Goal: Task Accomplishment & Management: Use online tool/utility

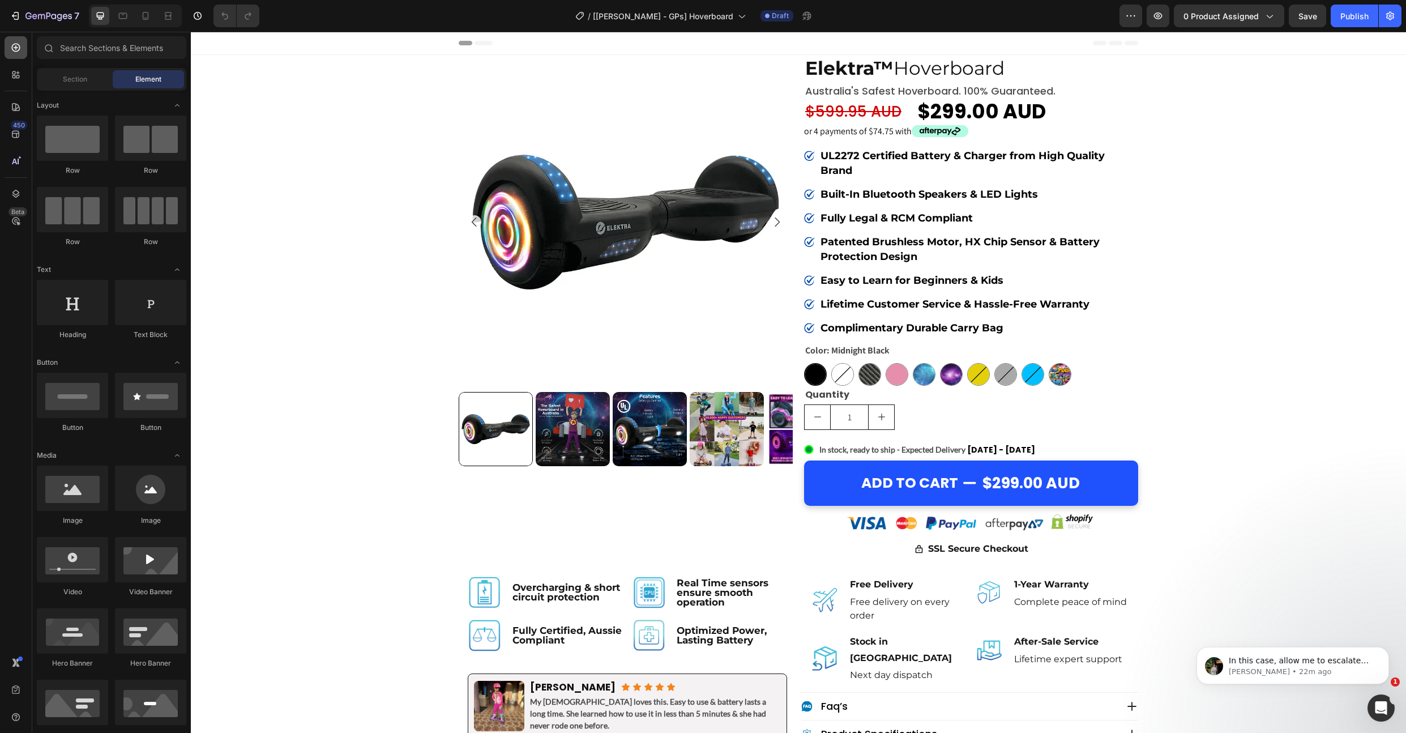
click at [12, 43] on icon at bounding box center [15, 47] width 11 height 11
click at [89, 48] on input "text" at bounding box center [112, 47] width 150 height 23
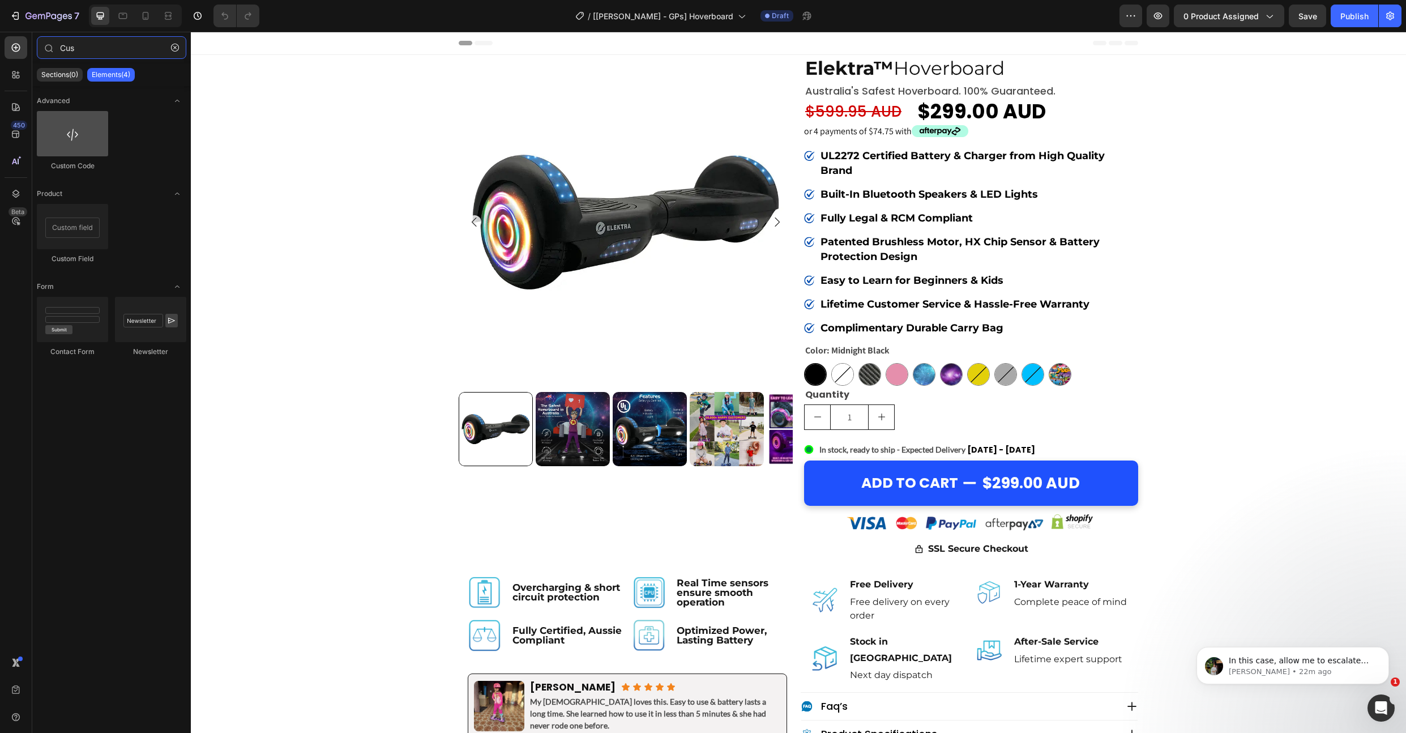
type input "Cus"
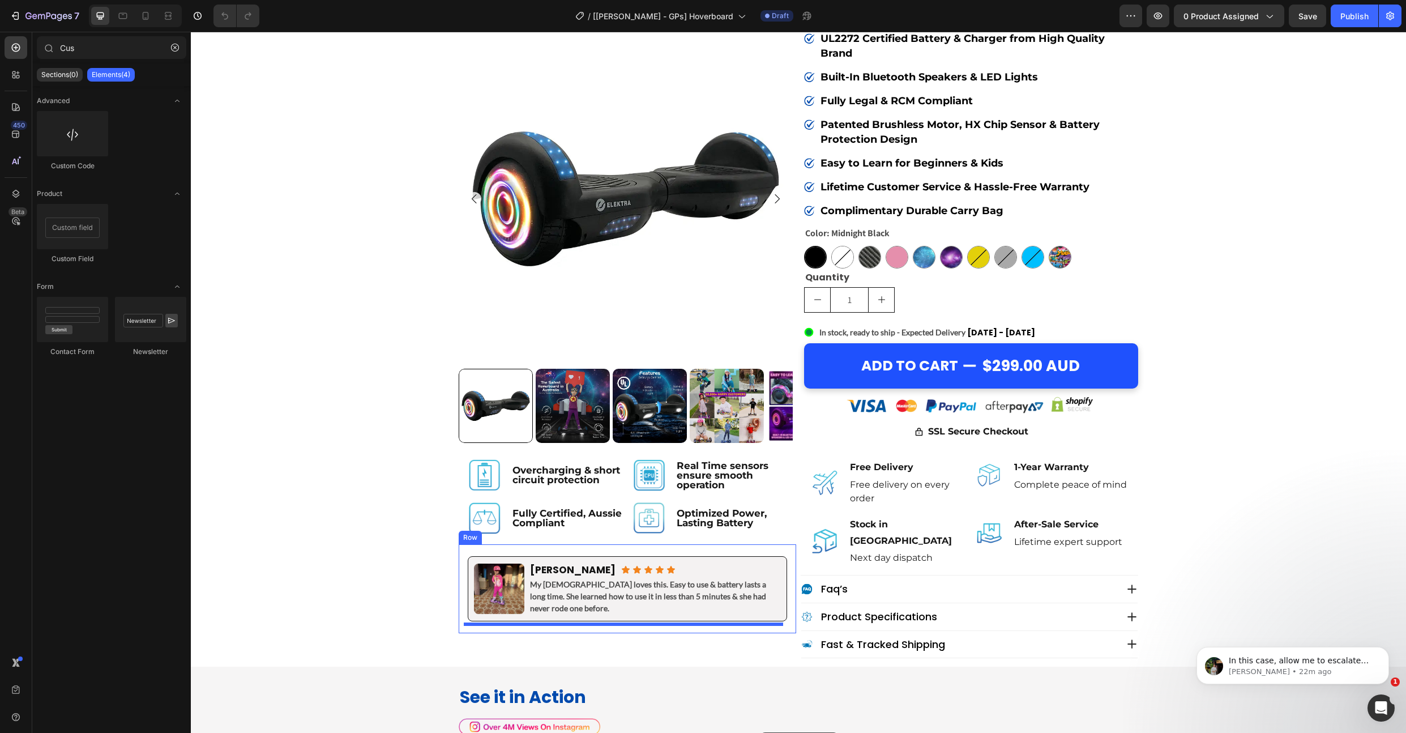
scroll to position [185, 0]
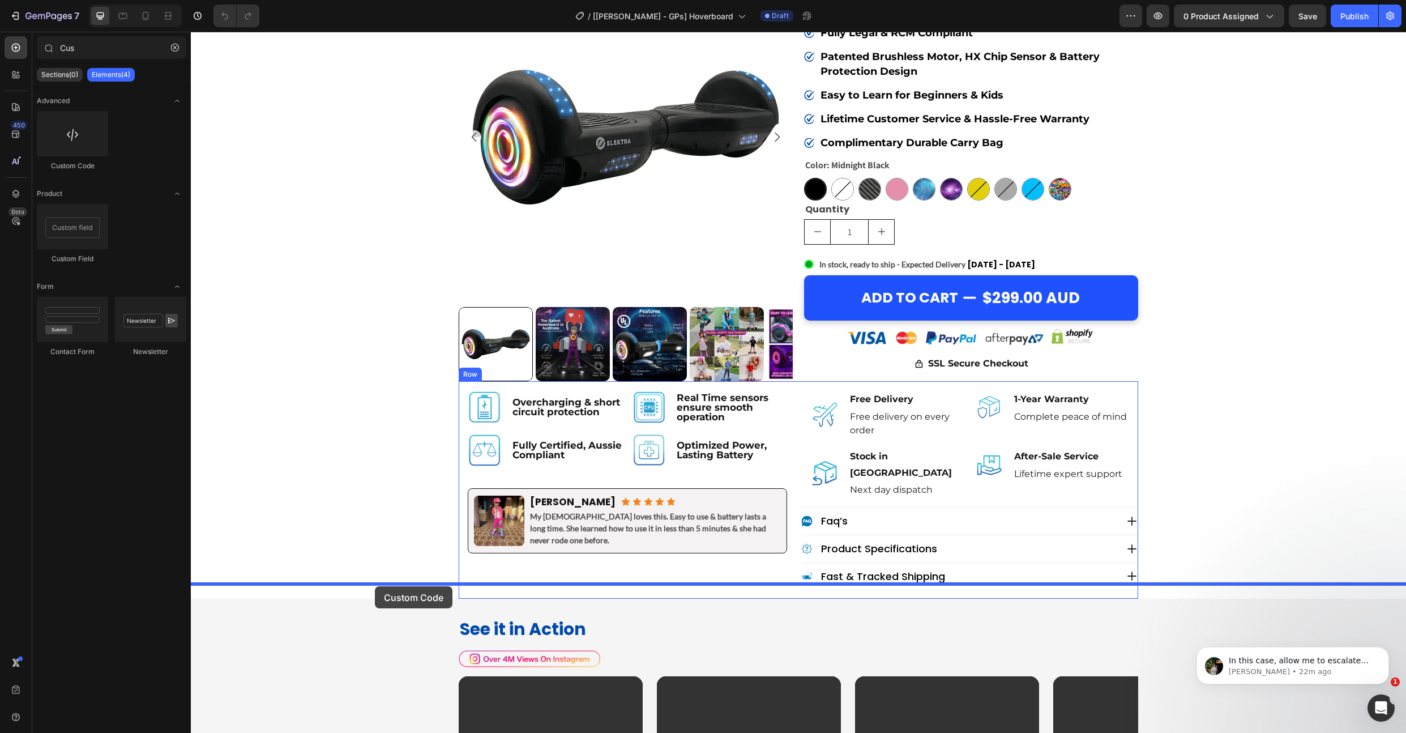
drag, startPoint x: 269, startPoint y: 160, endPoint x: 375, endPoint y: 586, distance: 439.4
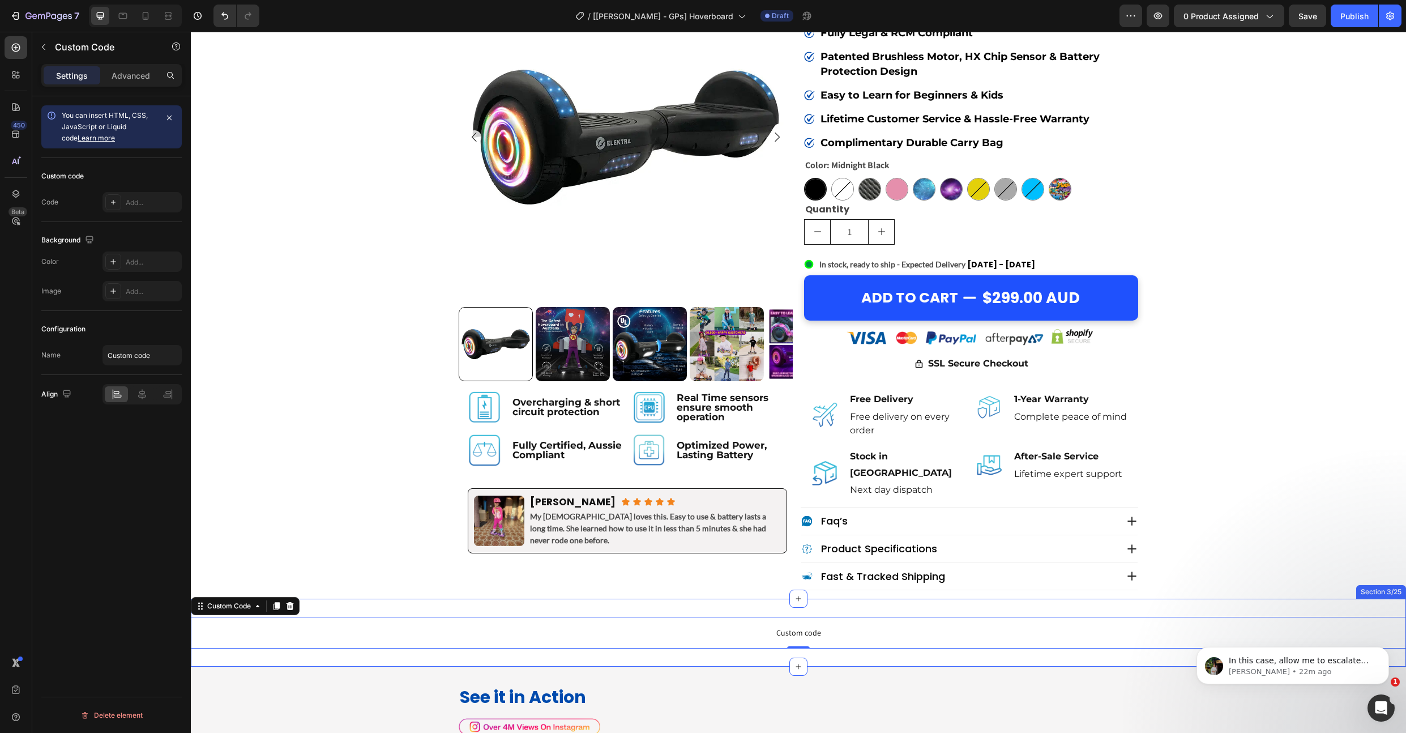
click at [305, 643] on div "Custom code Custom Code 0 Section 3/25" at bounding box center [798, 633] width 1215 height 68
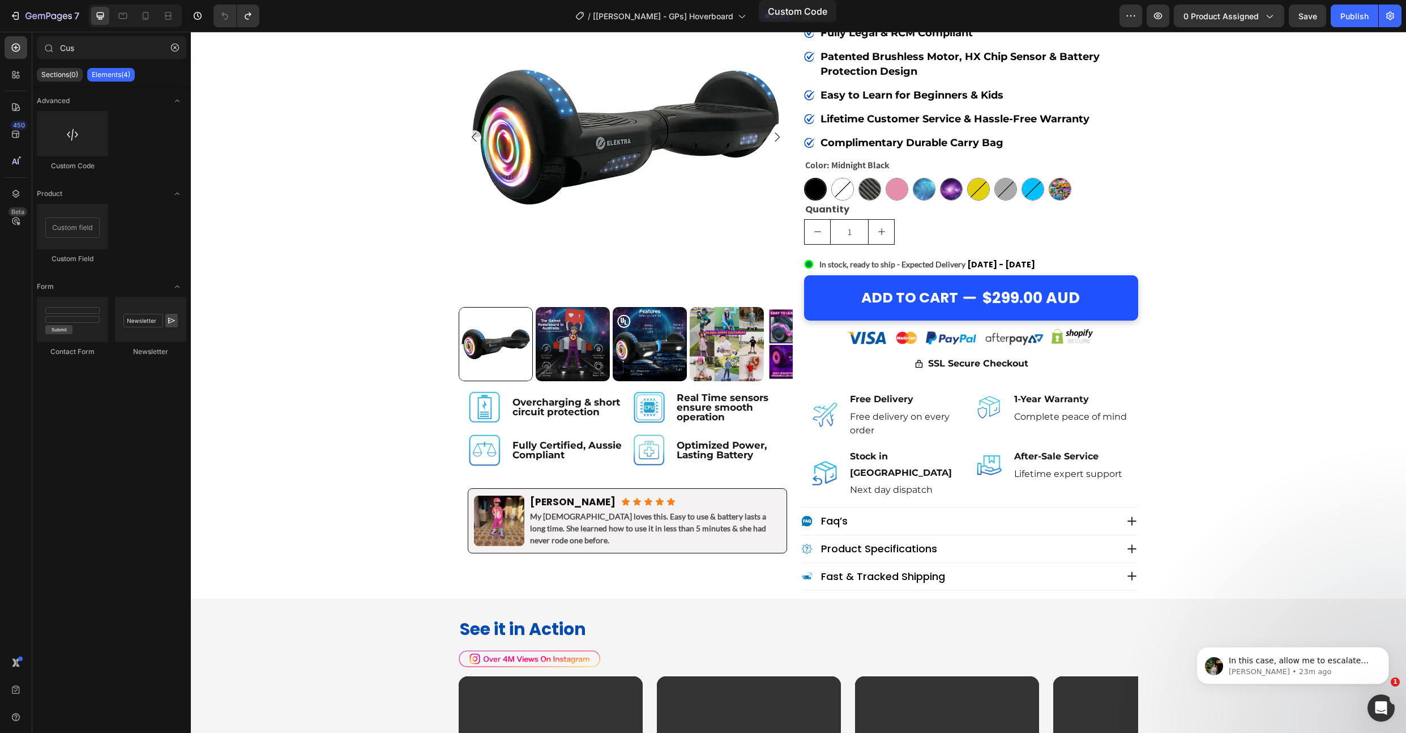
scroll to position [0, 0]
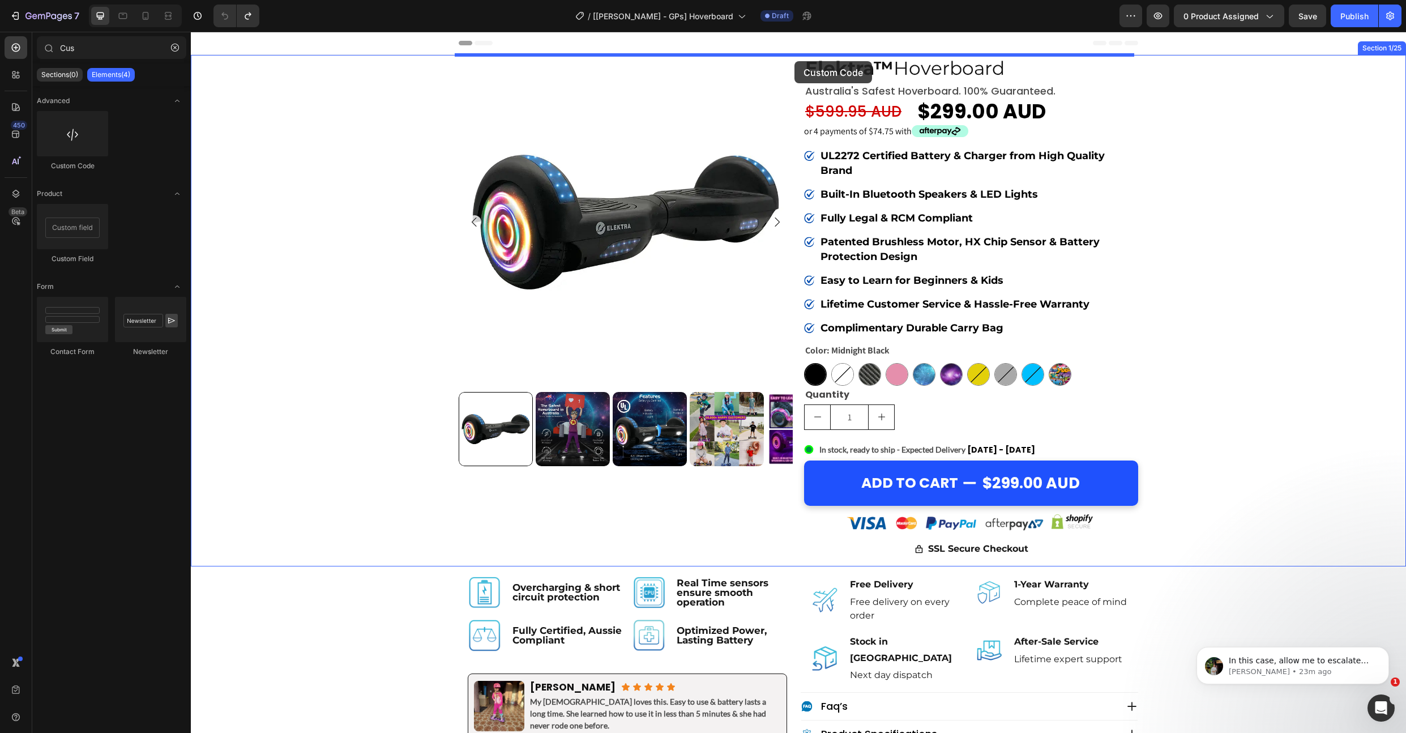
drag, startPoint x: 267, startPoint y: 161, endPoint x: 795, endPoint y: 61, distance: 536.6
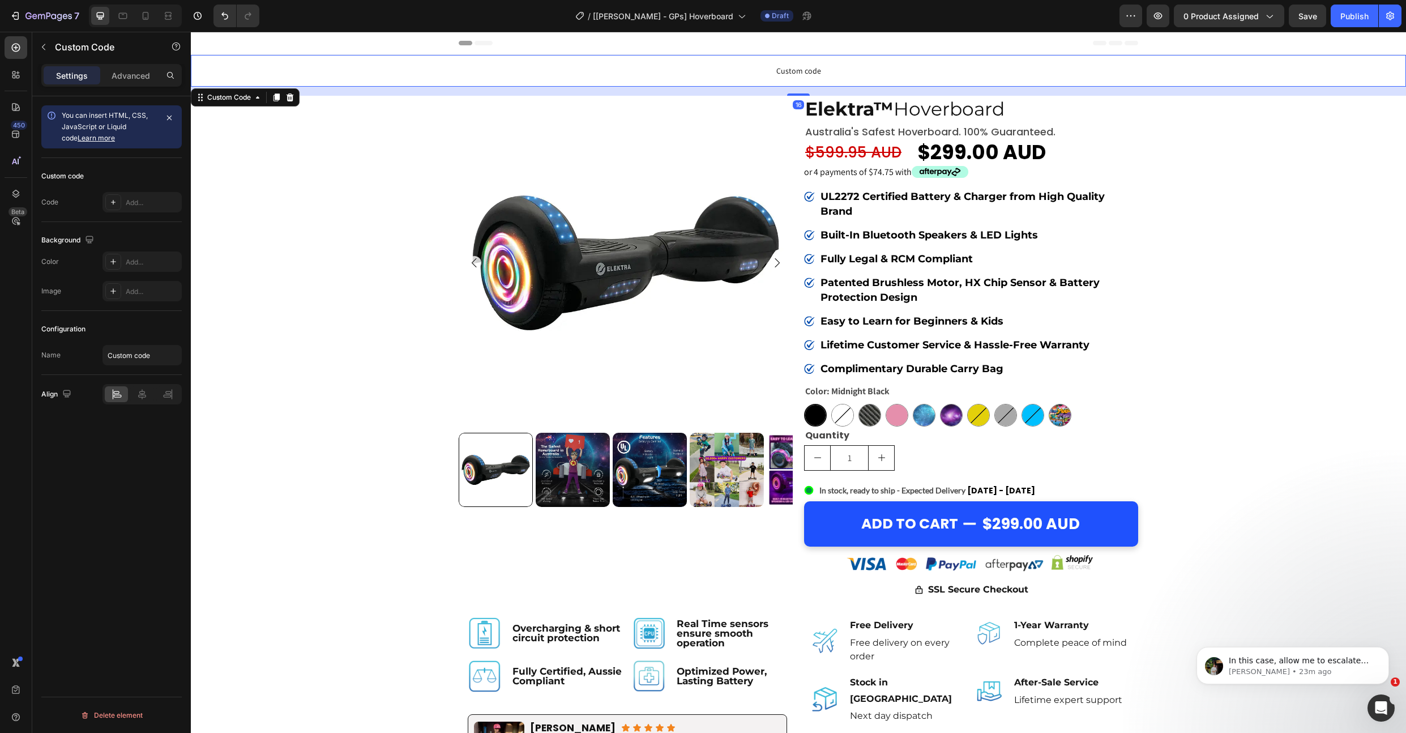
click at [578, 66] on span "Custom code" at bounding box center [798, 71] width 1215 height 14
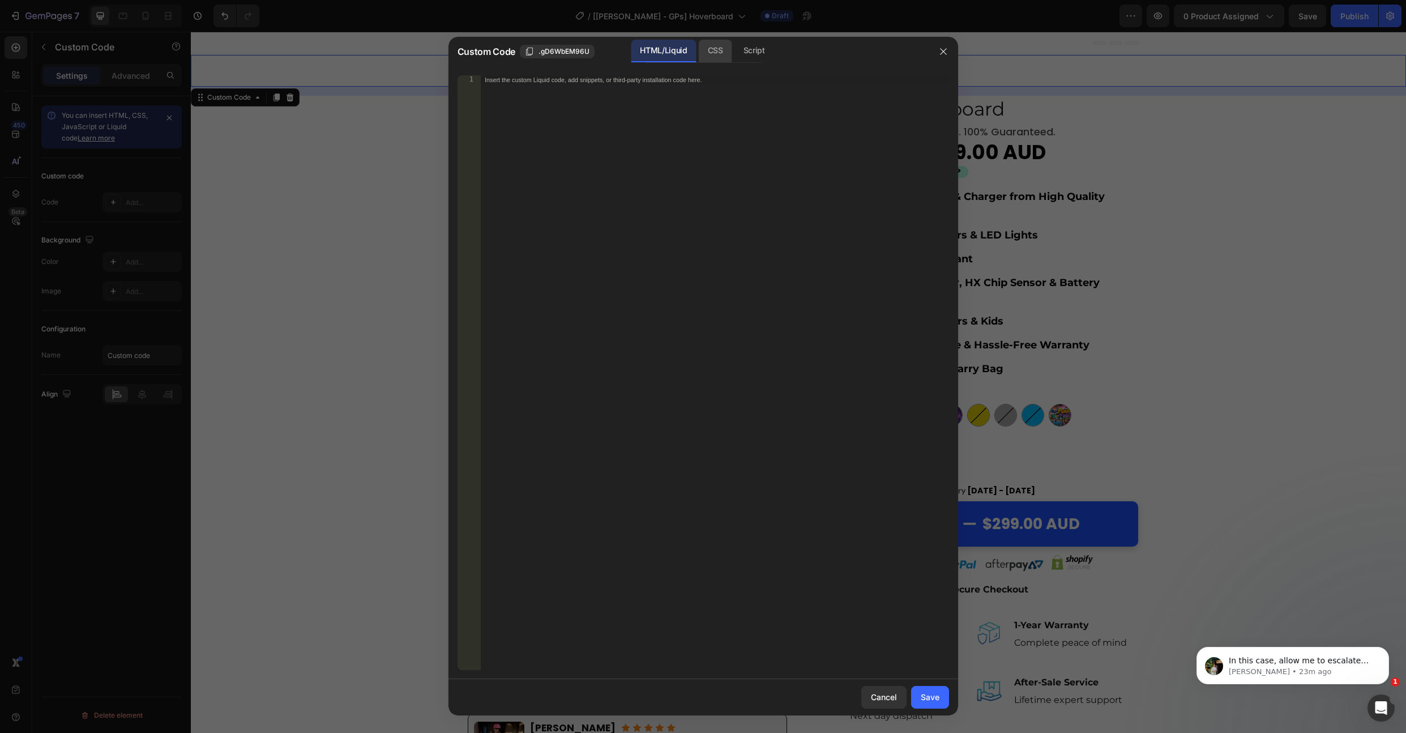
click at [722, 56] on div "CSS" at bounding box center [715, 51] width 33 height 23
click at [744, 214] on div "Insert the CSS code to style your content here." at bounding box center [714, 381] width 469 height 613
paste textarea "}"
click at [484, 79] on div ".main-content--no-template { padding-top : 0 !important ; }" at bounding box center [714, 381] width 469 height 613
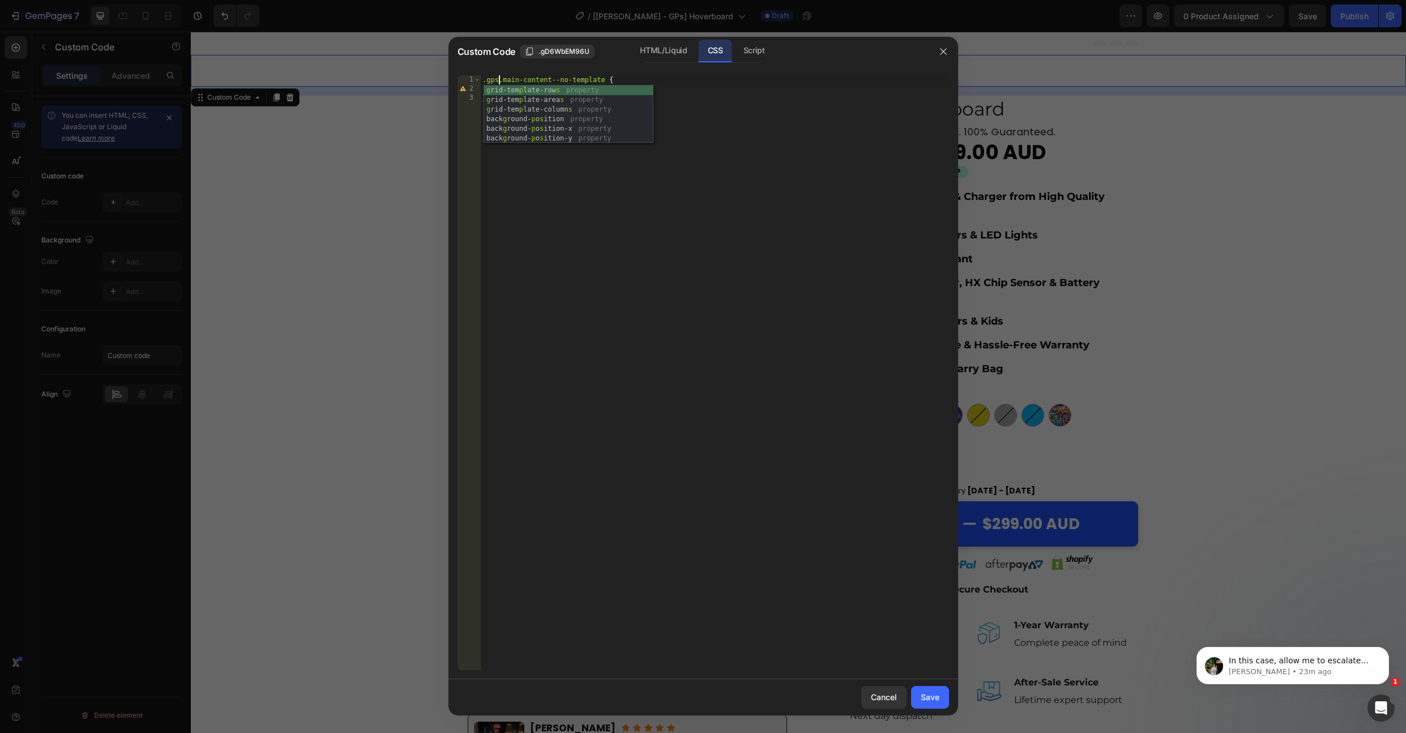
scroll to position [0, 2]
click at [628, 173] on div ".gps .main-content--no-template { padding-top : 0 !important ; }" at bounding box center [714, 381] width 469 height 613
type textarea "}"
drag, startPoint x: 938, startPoint y: 697, endPoint x: 792, endPoint y: 63, distance: 650.9
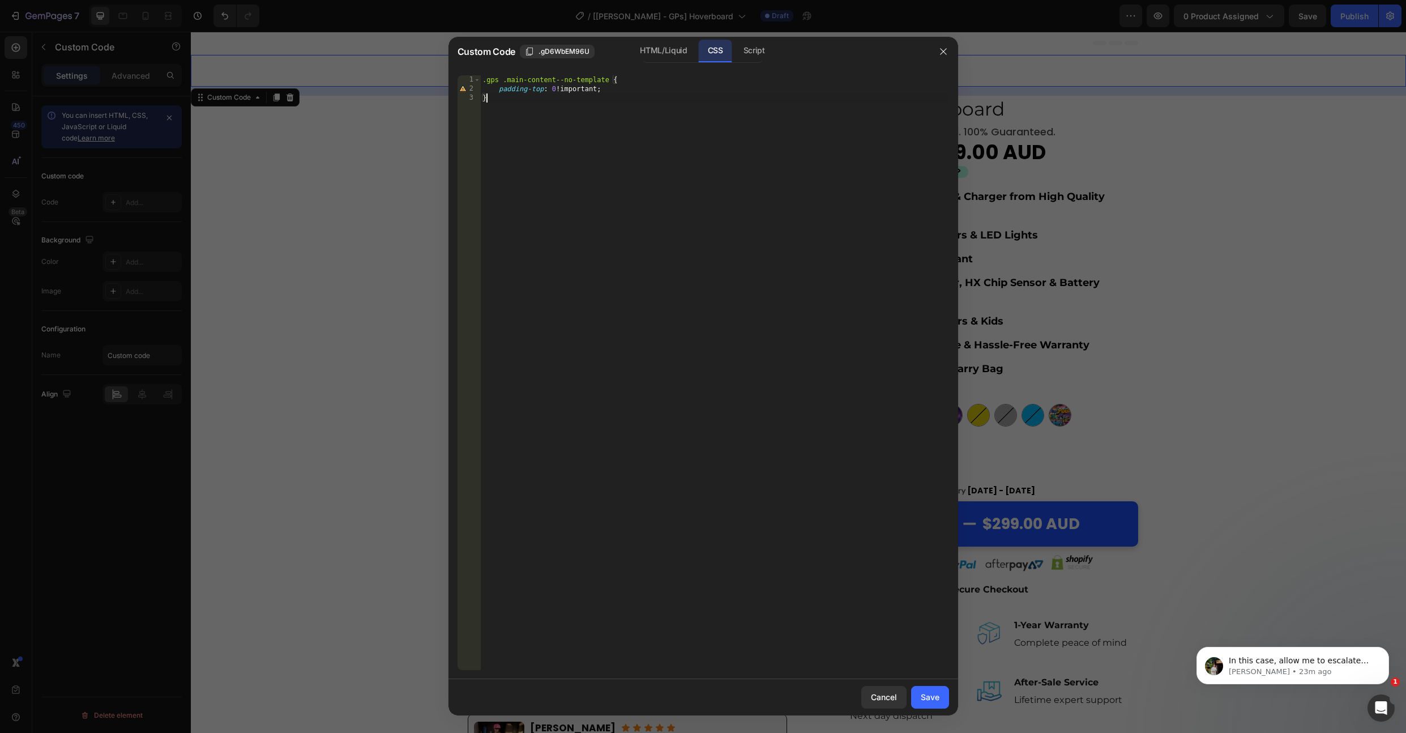
click at [938, 697] on div "Save" at bounding box center [930, 697] width 19 height 12
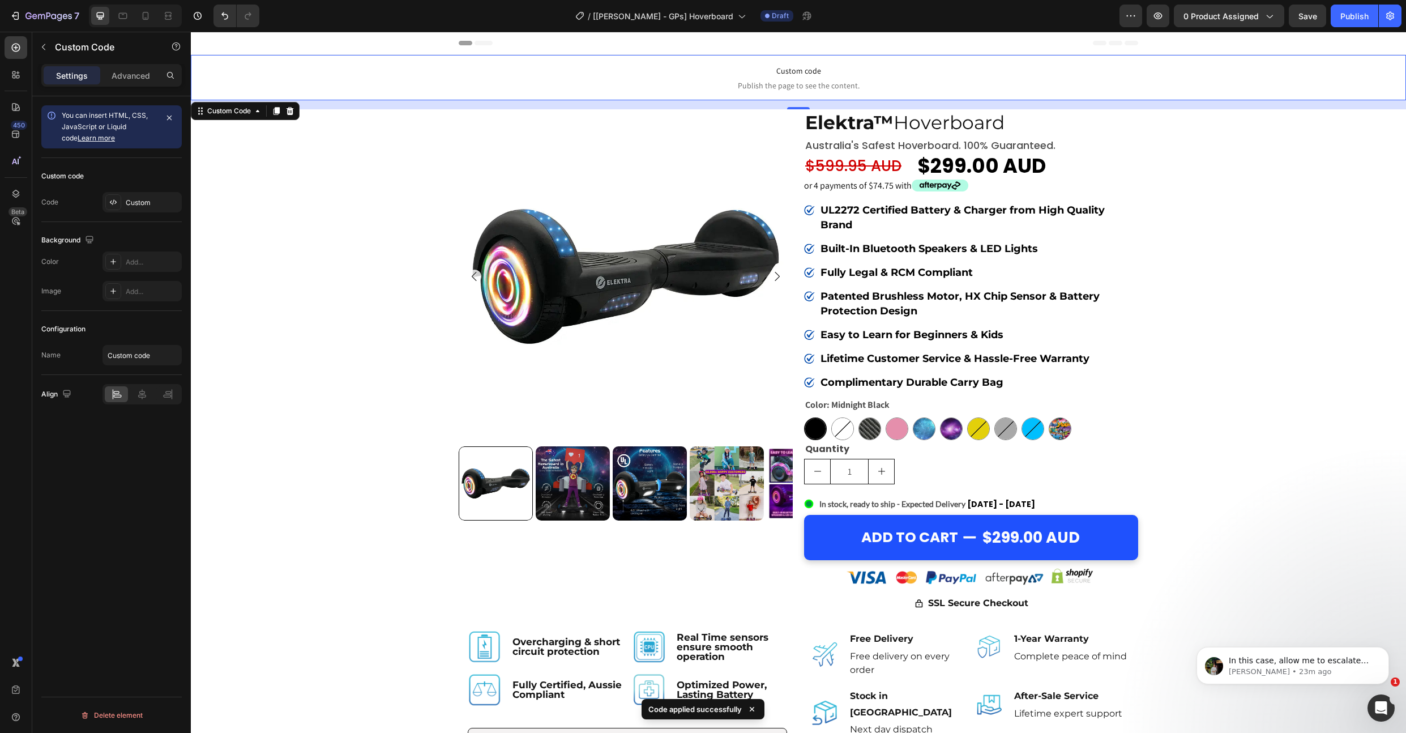
click at [980, 66] on span "Custom code" at bounding box center [798, 71] width 1215 height 14
click at [148, 68] on div "Advanced" at bounding box center [131, 75] width 57 height 18
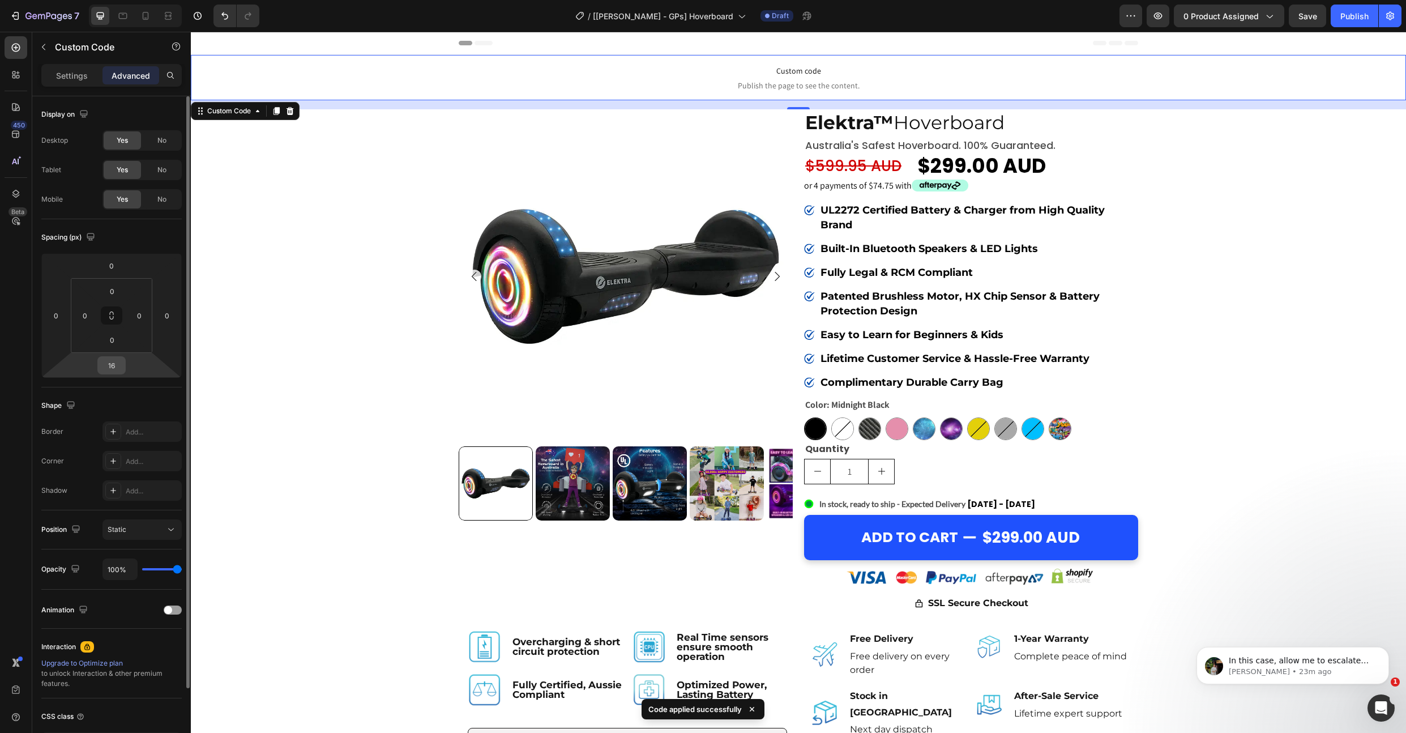
click at [109, 371] on input "16" at bounding box center [111, 365] width 23 height 17
click at [109, 365] on input "16" at bounding box center [111, 365] width 23 height 17
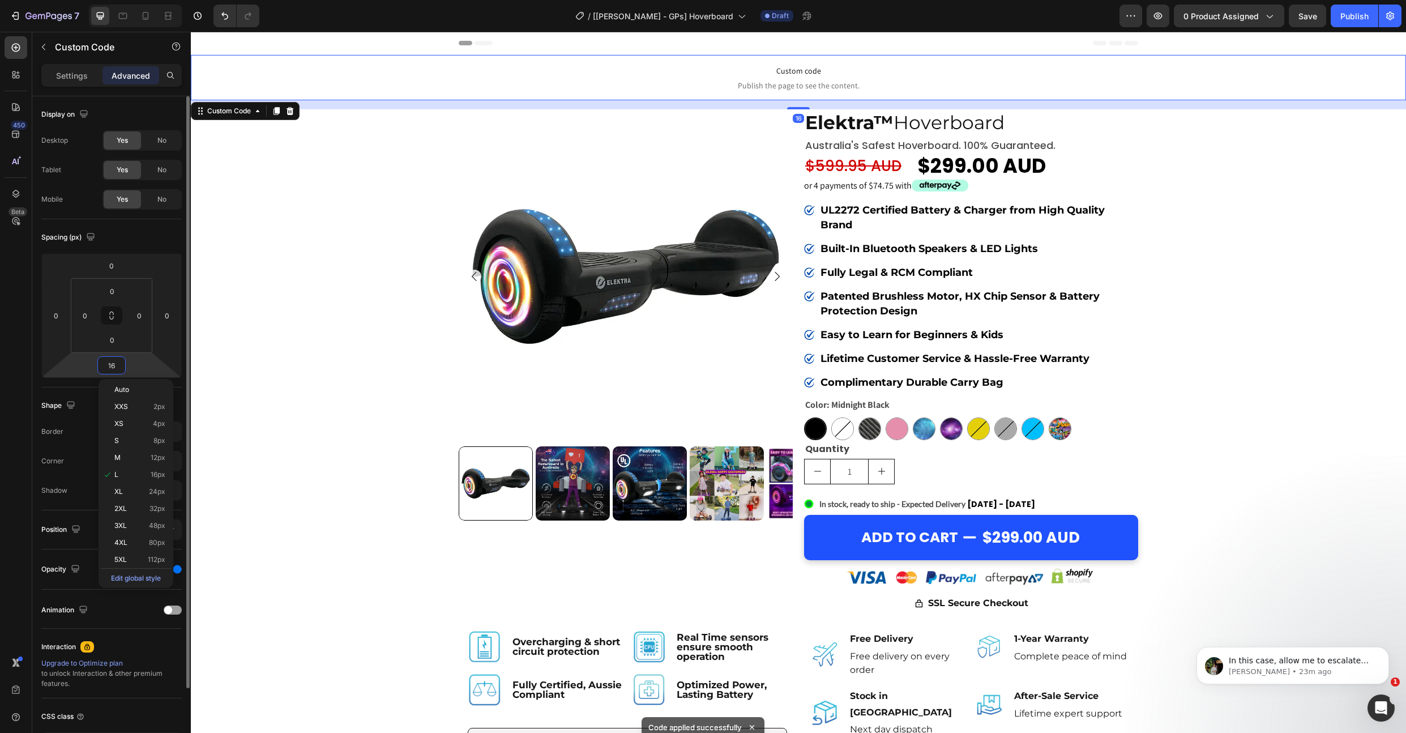
click at [113, 368] on input "16" at bounding box center [111, 365] width 23 height 17
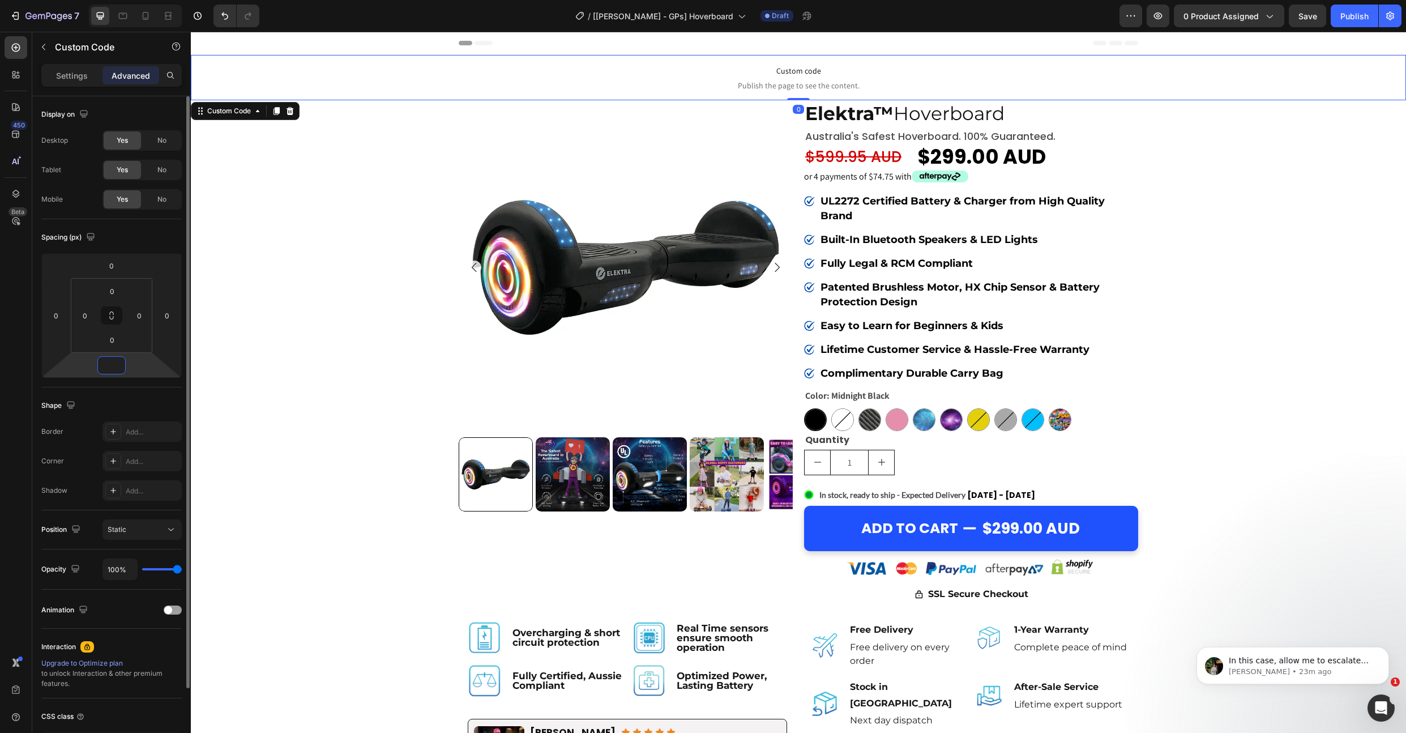
type input "0"
click at [138, 223] on div "Spacing (px) 0 0 0 0 0 0 0 0" at bounding box center [111, 303] width 140 height 168
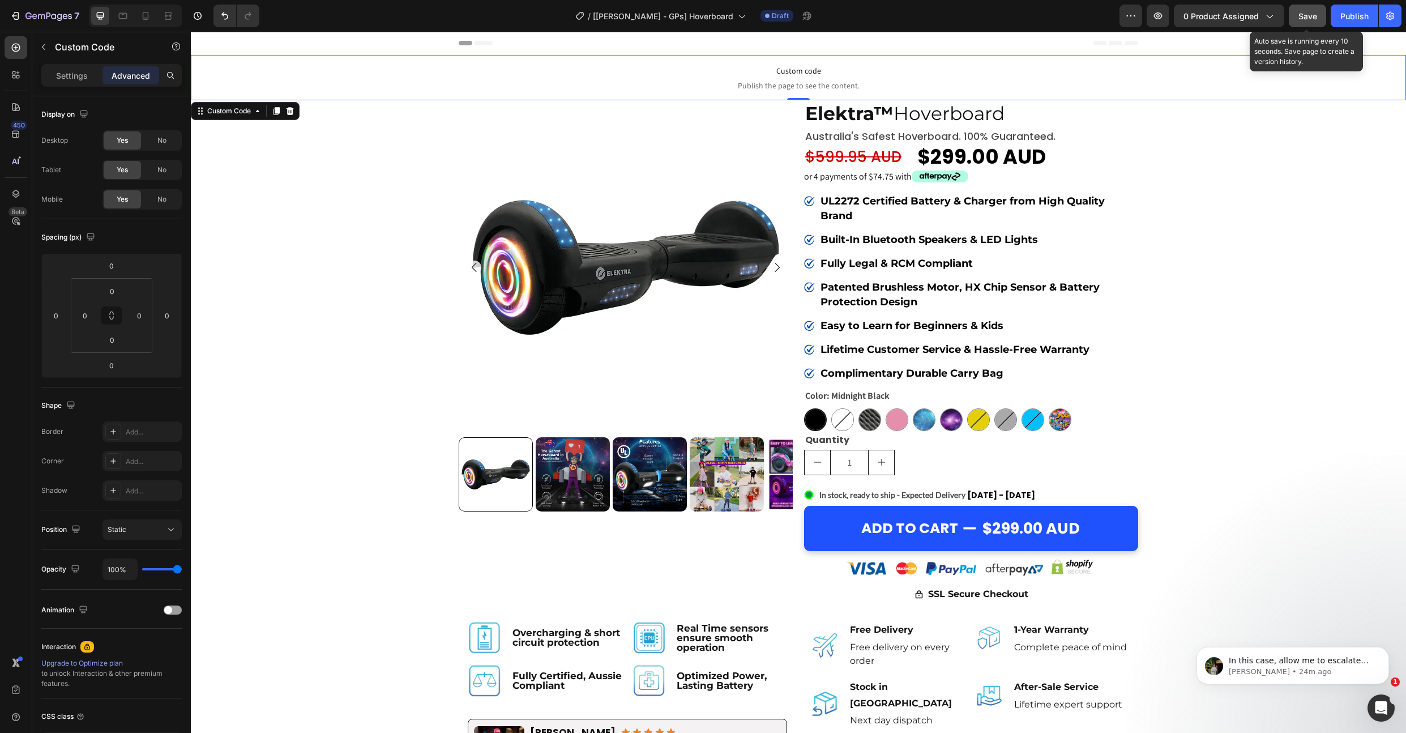
click at [1309, 20] on span "Save" at bounding box center [1308, 16] width 19 height 10
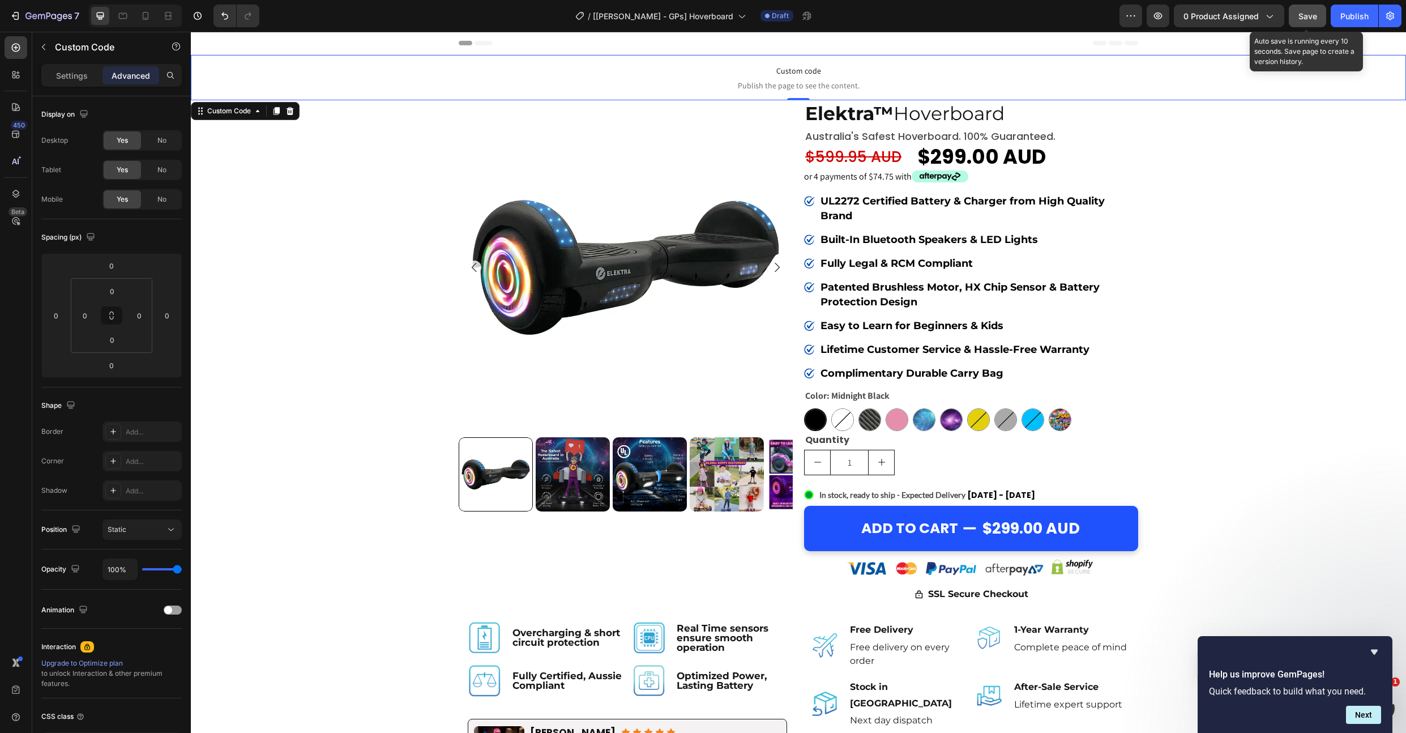
click at [843, 73] on span "Custom code" at bounding box center [798, 71] width 1215 height 14
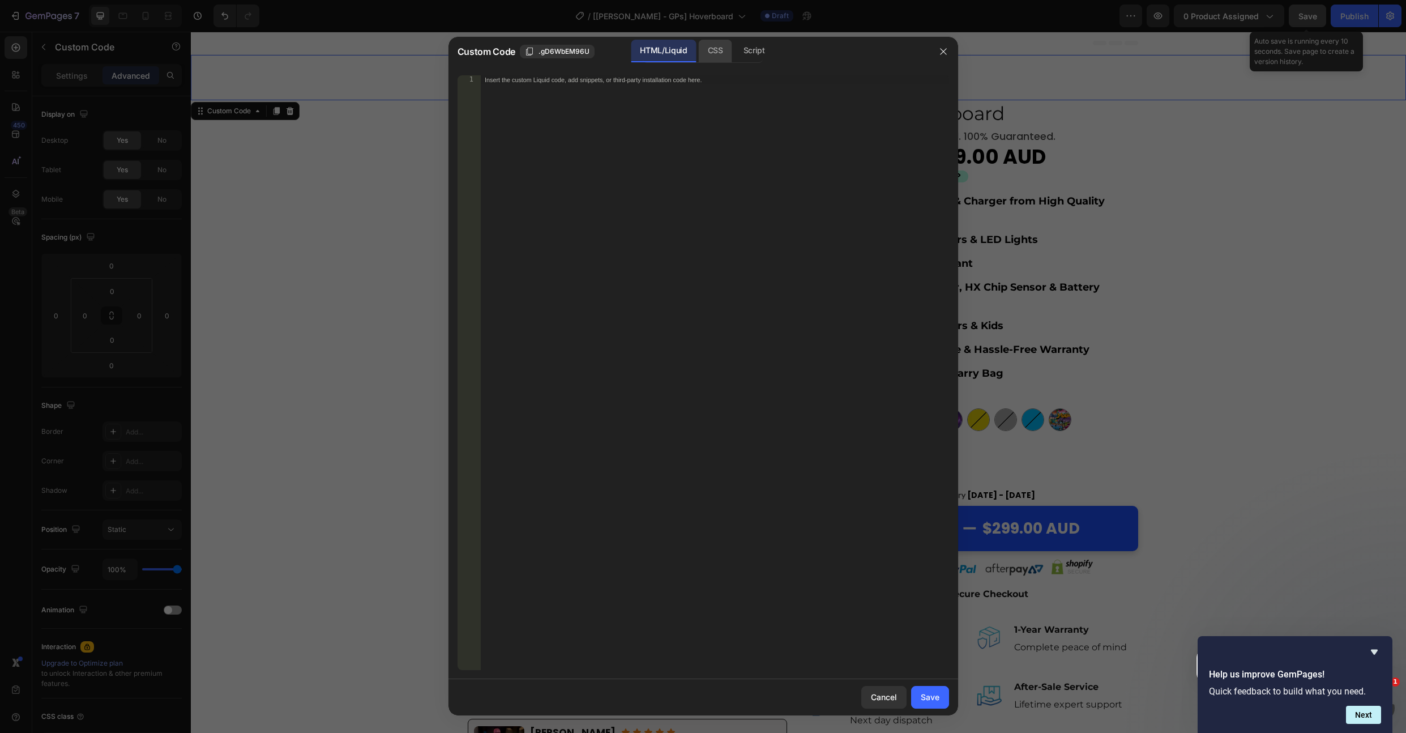
click at [703, 45] on div "CSS" at bounding box center [715, 51] width 33 height 23
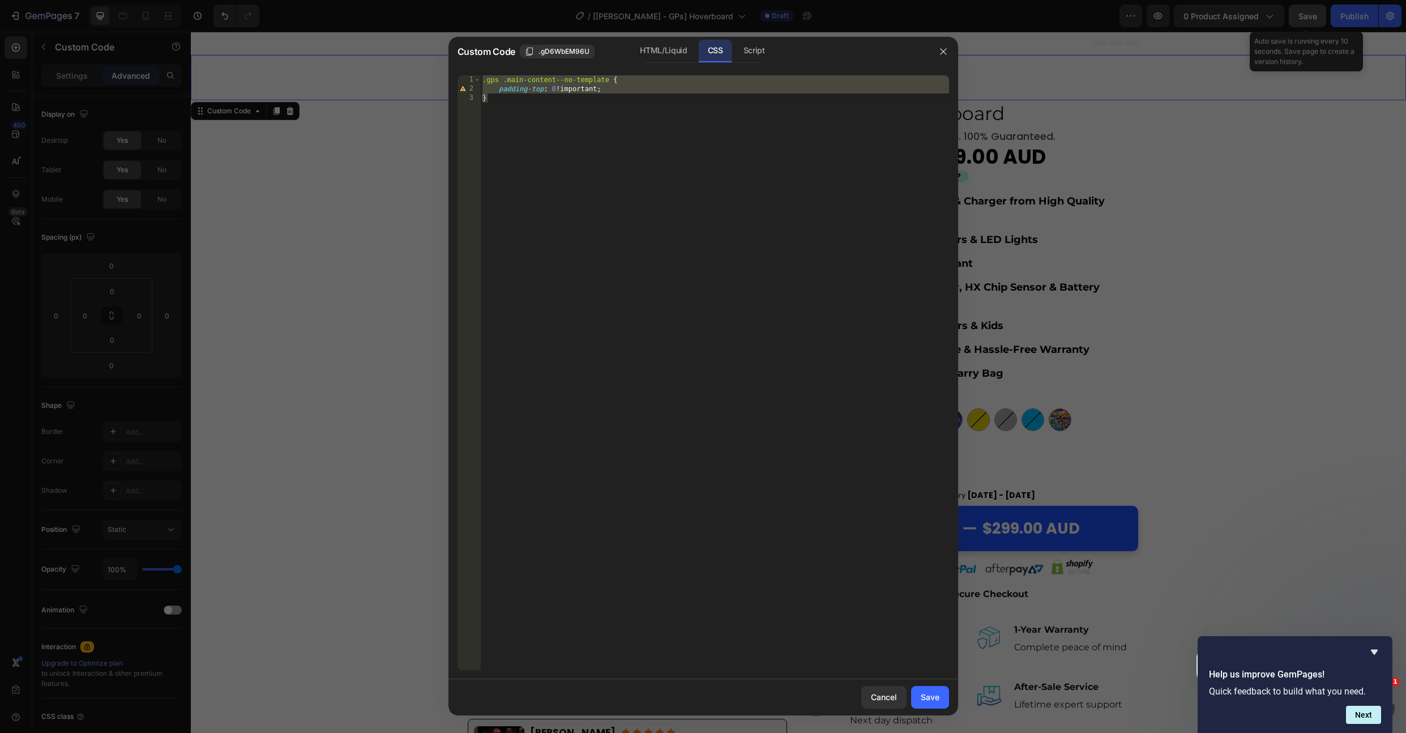
click at [505, 82] on div ".gps .main-content--no-template { padding-top : 0 !important ; }" at bounding box center [714, 381] width 469 height 613
type textarea ".main-content--no-template {"
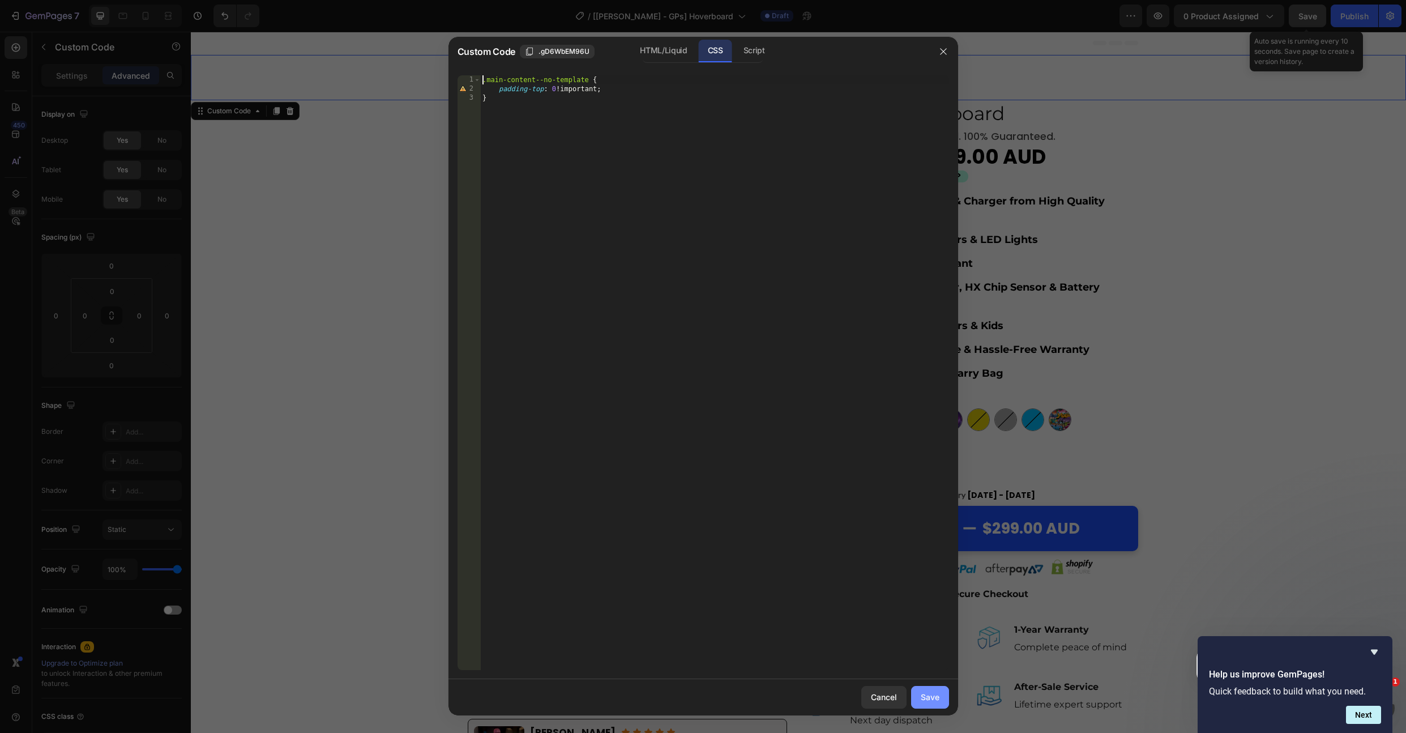
drag, startPoint x: 933, startPoint y: 696, endPoint x: 1187, endPoint y: 27, distance: 714.9
click at [933, 696] on div "Save" at bounding box center [930, 697] width 19 height 12
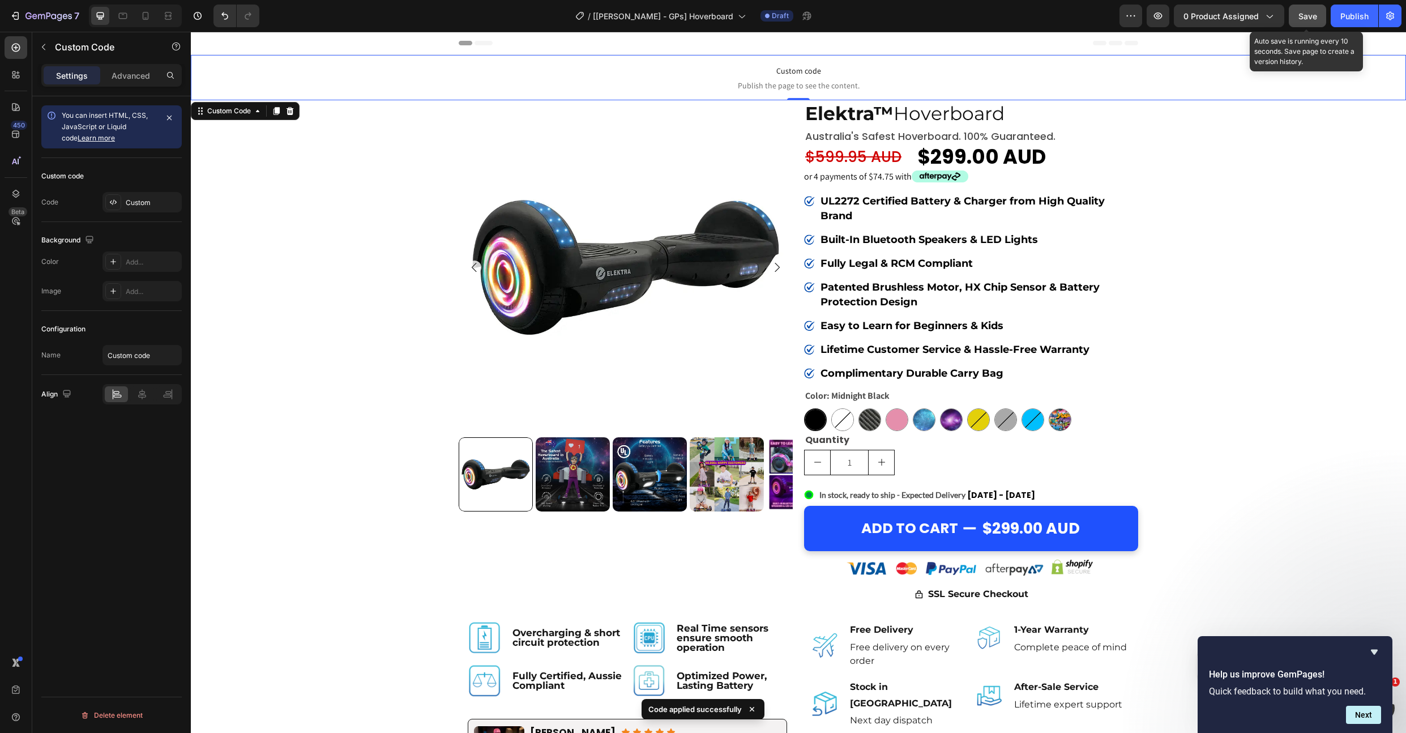
click at [1322, 14] on button "Save" at bounding box center [1307, 16] width 37 height 23
